Goal: Feedback & Contribution: Leave review/rating

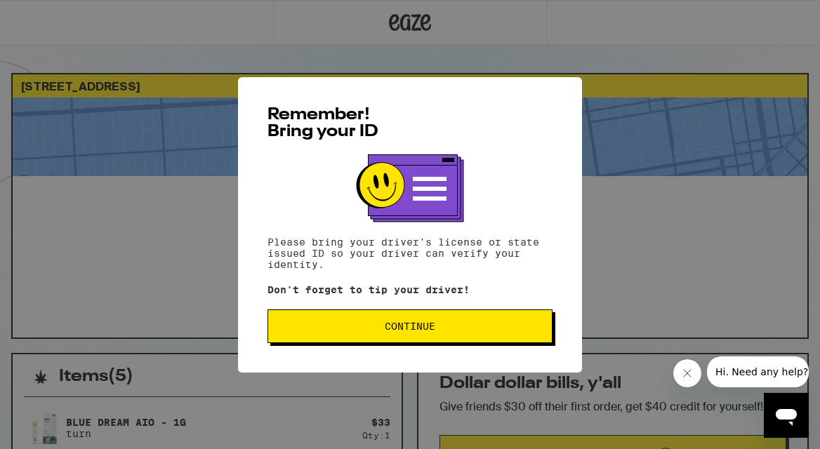
click at [365, 336] on button "Continue" at bounding box center [410, 327] width 285 height 34
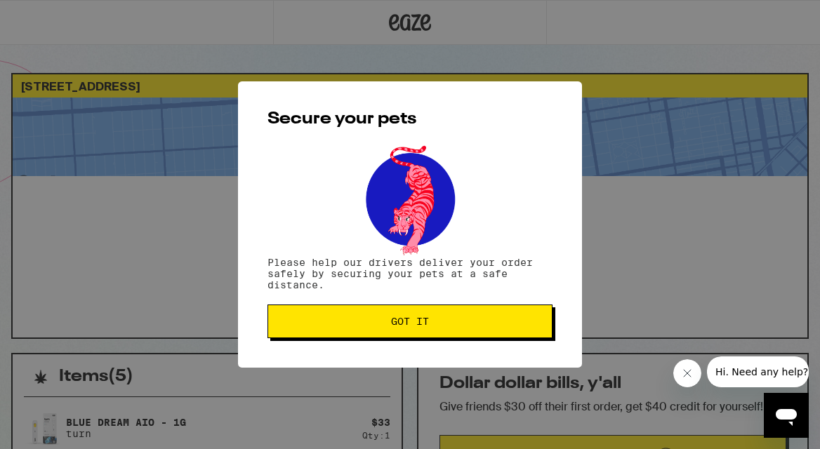
click at [365, 336] on button "Got it" at bounding box center [410, 322] width 285 height 34
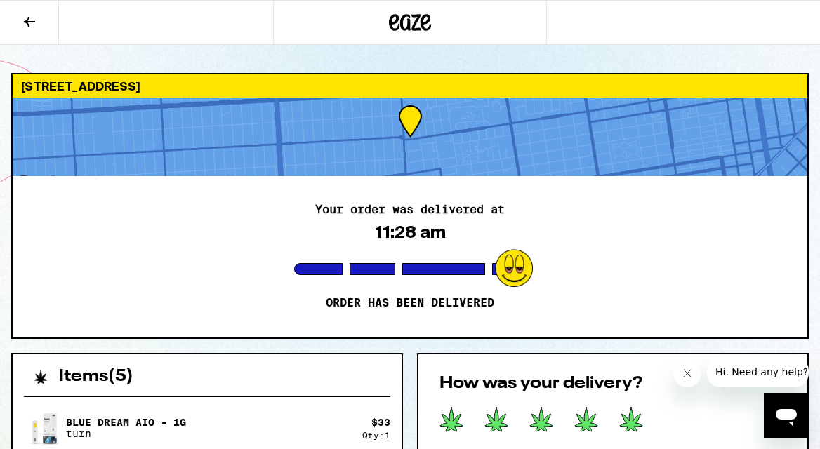
click at [625, 418] on icon at bounding box center [631, 419] width 22 height 25
click at [114, 249] on div "Your order was delivered at 11:28 am Order has been delivered" at bounding box center [410, 257] width 795 height 162
click at [687, 377] on icon "Close message from company" at bounding box center [687, 373] width 11 height 11
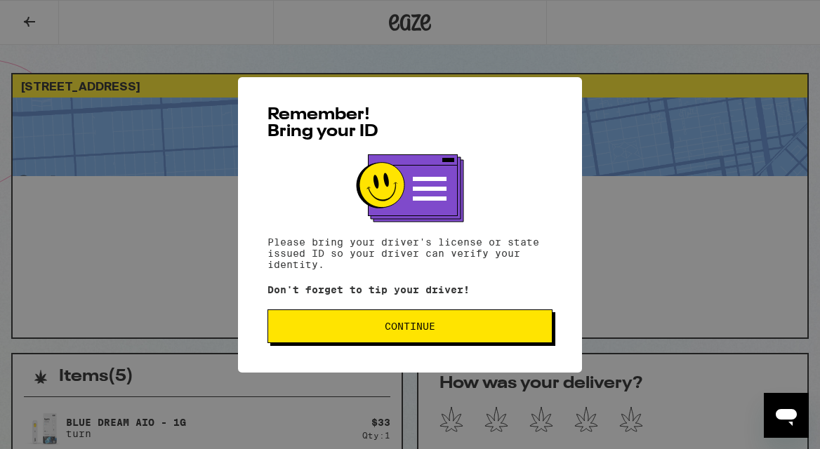
click at [404, 329] on span "Continue" at bounding box center [410, 327] width 51 height 10
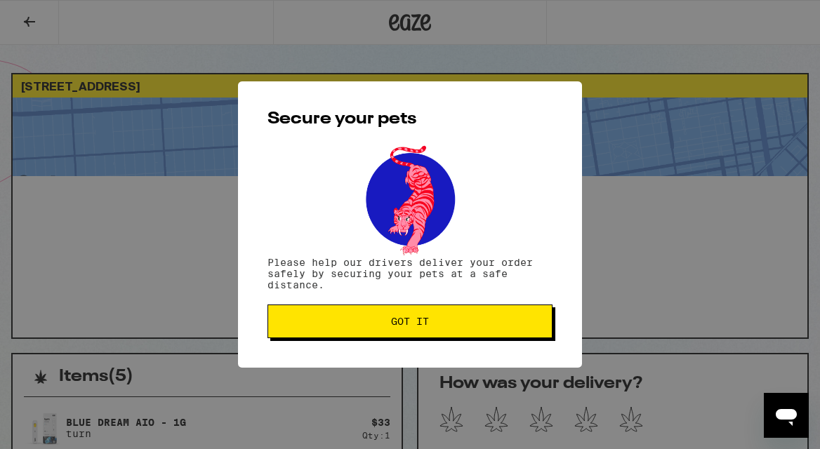
click at [468, 327] on span "Got it" at bounding box center [409, 322] width 261 height 10
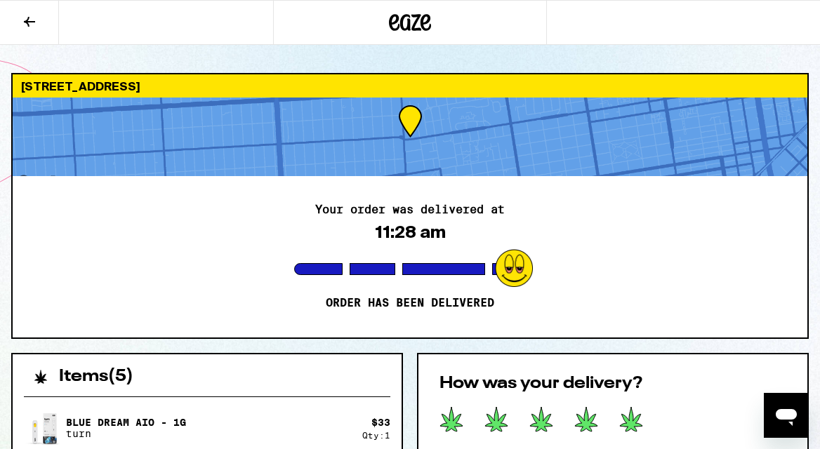
click at [631, 422] on icon at bounding box center [631, 419] width 22 height 25
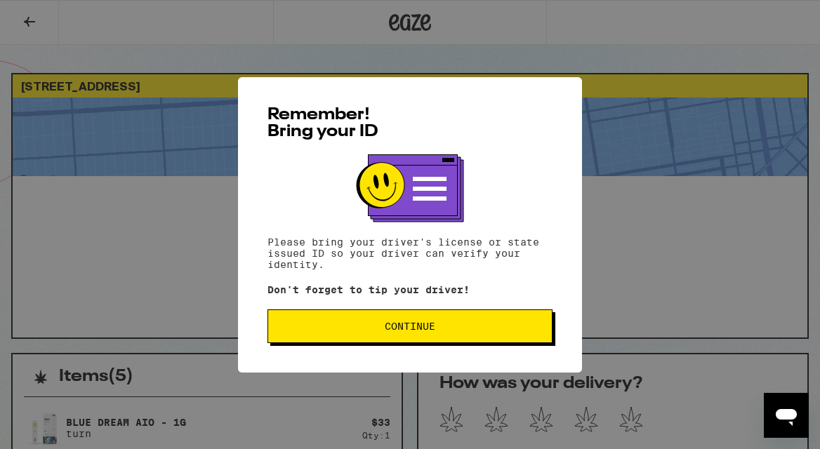
click at [386, 331] on span "Continue" at bounding box center [410, 327] width 51 height 10
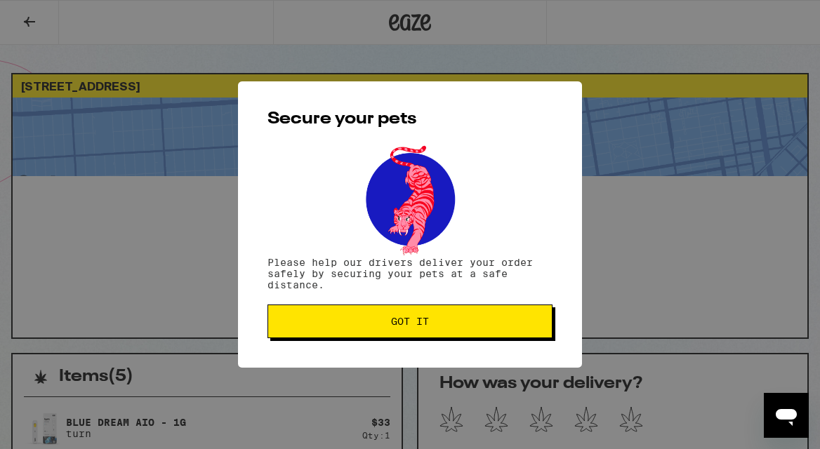
click at [386, 334] on button "Got it" at bounding box center [410, 322] width 285 height 34
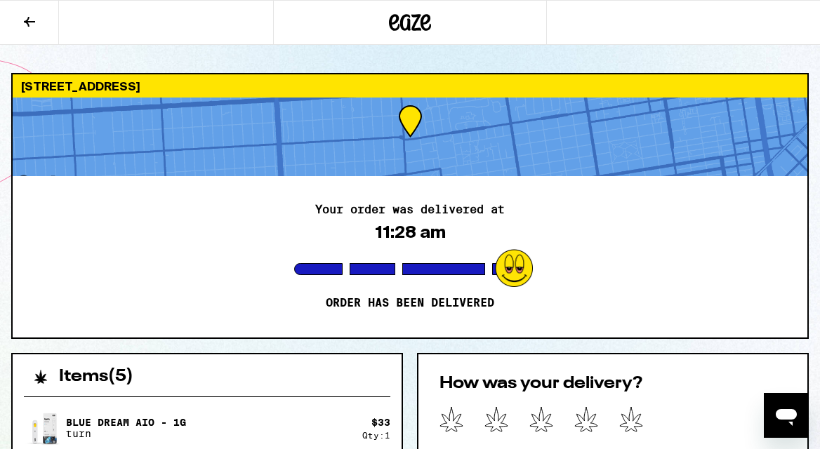
click at [513, 436] on div "How was your delivery? Submit Feedback" at bounding box center [613, 450] width 392 height 195
click at [633, 426] on icon at bounding box center [631, 419] width 22 height 25
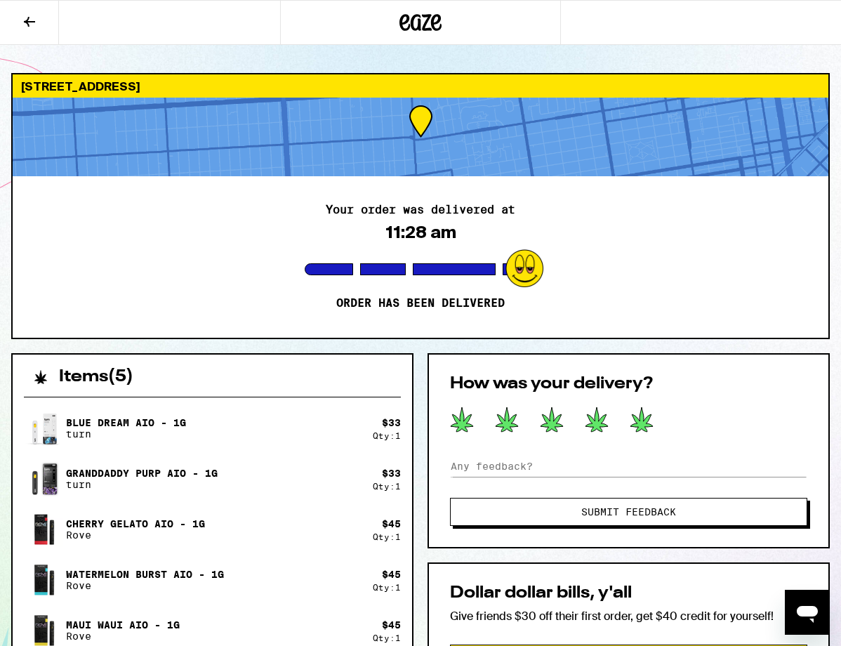
click at [623, 449] on span "Submit Feedback" at bounding box center [628, 512] width 95 height 10
